Goal: Information Seeking & Learning: Learn about a topic

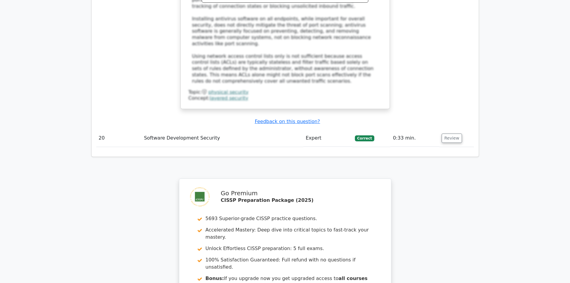
scroll to position [1958, 0]
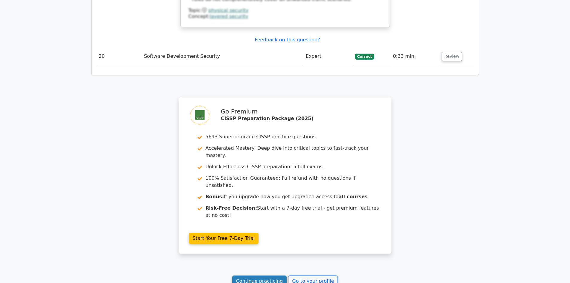
click at [261, 275] on link "Continue practicing" at bounding box center [259, 280] width 55 height 11
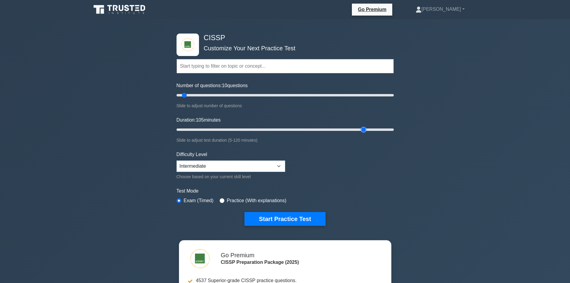
drag, startPoint x: 187, startPoint y: 130, endPoint x: 360, endPoint y: 125, distance: 173.5
click at [360, 126] on input "Duration: 105 minutes" at bounding box center [284, 129] width 217 height 7
click at [383, 127] on input "Duration: 105 minutes" at bounding box center [284, 129] width 217 height 7
type input "120"
click at [389, 128] on input "Duration: 120 minutes" at bounding box center [284, 129] width 217 height 7
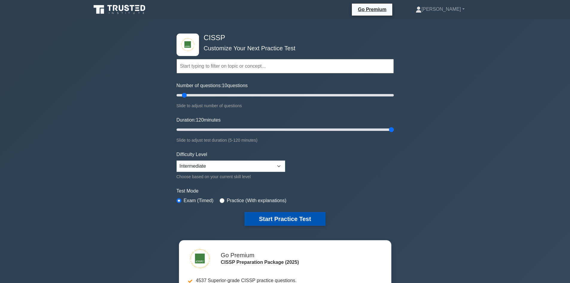
click at [297, 217] on button "Start Practice Test" at bounding box center [284, 219] width 81 height 14
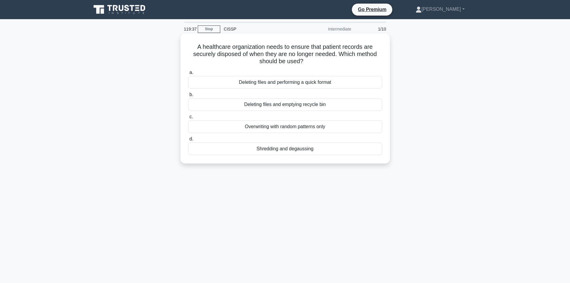
click at [277, 150] on div "Shredding and degaussing" at bounding box center [285, 148] width 194 height 13
click at [188, 141] on input "d. Shredding and degaussing" at bounding box center [188, 139] width 0 height 4
click at [258, 147] on div "Incident categories and definitions" at bounding box center [285, 148] width 194 height 13
click at [188, 141] on input "d. Incident categories and definitions" at bounding box center [188, 139] width 0 height 4
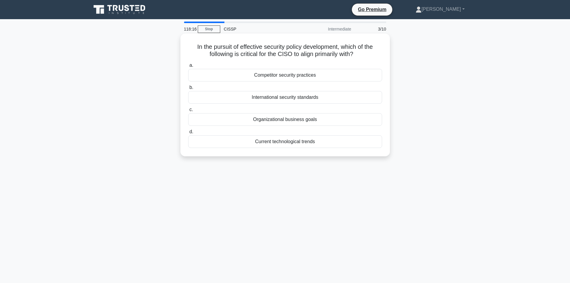
click at [291, 120] on div "Organizational business goals" at bounding box center [285, 119] width 194 height 13
click at [188, 112] on input "c. Organizational business goals" at bounding box center [188, 110] width 0 height 4
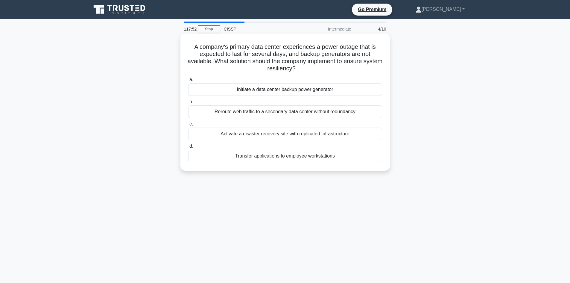
click at [339, 134] on div "Activate a disaster recovery site with replicated infrastructure" at bounding box center [285, 133] width 194 height 13
click at [188, 126] on input "c. Activate a disaster recovery site with replicated infrastructure" at bounding box center [188, 124] width 0 height 4
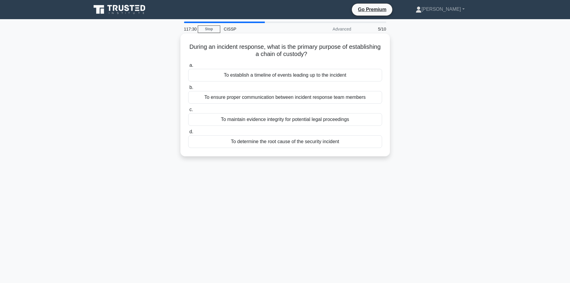
click at [348, 121] on div "To maintain evidence integrity for potential legal proceedings" at bounding box center [285, 119] width 194 height 13
click at [188, 112] on input "c. To maintain evidence integrity for potential legal proceedings" at bounding box center [188, 110] width 0 height 4
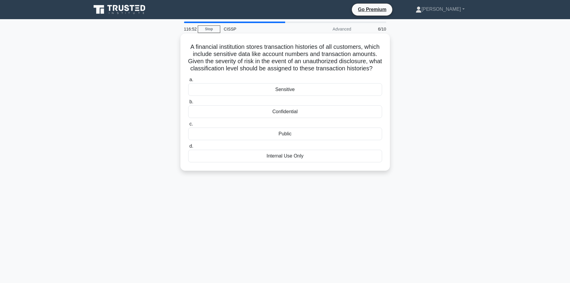
click at [301, 118] on div "Confidential" at bounding box center [285, 111] width 194 height 13
click at [188, 104] on input "b. Confidential" at bounding box center [188, 102] width 0 height 4
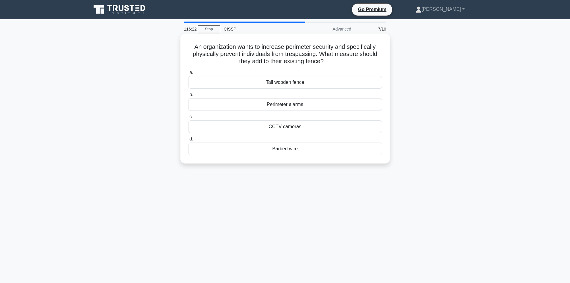
click at [299, 105] on div "Perimeter alarms" at bounding box center [285, 104] width 194 height 13
click at [188, 97] on input "b. Perimeter alarms" at bounding box center [188, 95] width 0 height 4
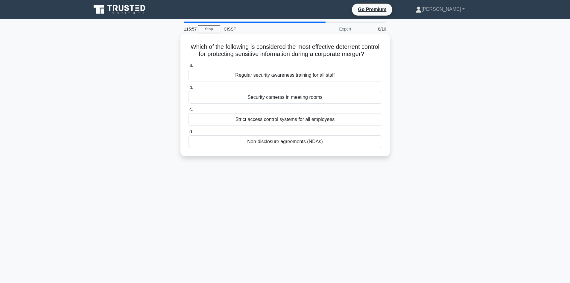
click at [318, 147] on div "Non-disclosure agreements (NDAs)" at bounding box center [285, 141] width 194 height 13
click at [188, 134] on input "d. Non-disclosure agreements (NDAs)" at bounding box center [188, 132] width 0 height 4
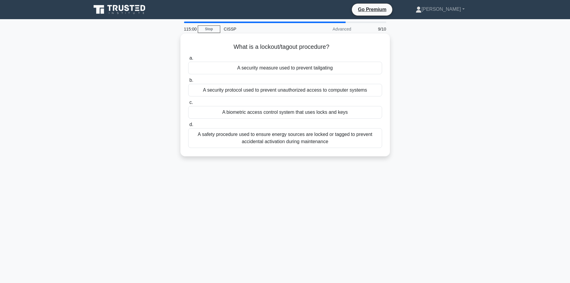
click at [306, 143] on div "A safety procedure used to ensure energy sources are locked or tagged to preven…" at bounding box center [285, 138] width 194 height 20
click at [188, 127] on input "d. A safety procedure used to ensure energy sources are locked or tagged to pre…" at bounding box center [188, 125] width 0 height 4
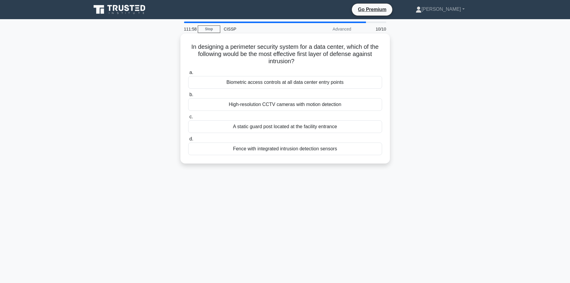
click at [296, 127] on div "A static guard post located at the facility entrance" at bounding box center [285, 126] width 194 height 13
click at [188, 119] on input "c. A static guard post located at the facility entrance" at bounding box center [188, 117] width 0 height 4
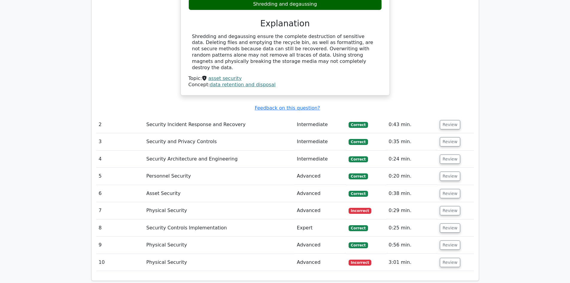
scroll to position [718, 0]
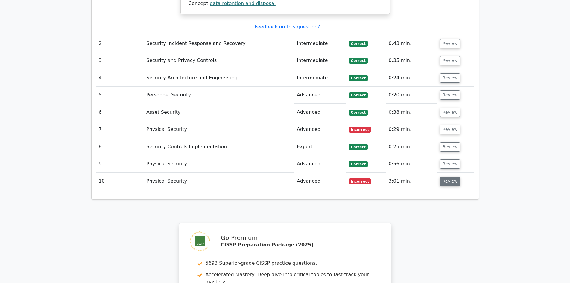
click at [443, 176] on button "Review" at bounding box center [450, 180] width 20 height 9
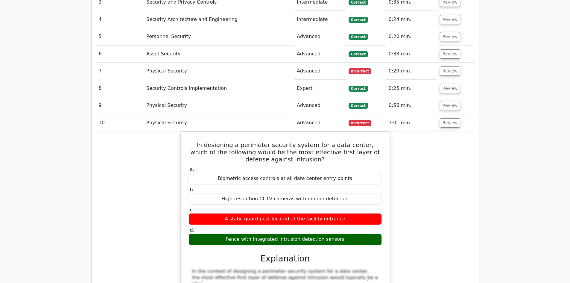
scroll to position [688, 0]
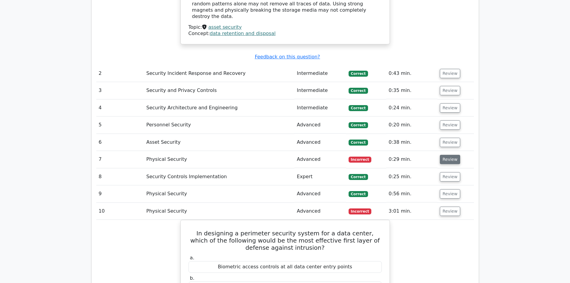
click at [445, 155] on button "Review" at bounding box center [450, 159] width 20 height 9
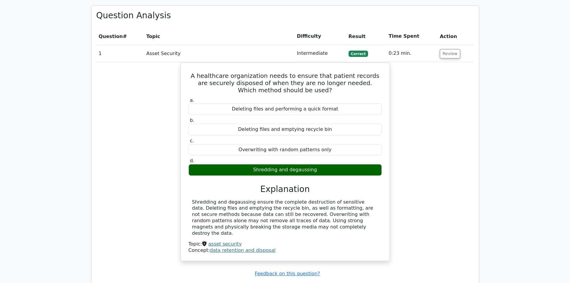
scroll to position [299, 0]
